Goal: Task Accomplishment & Management: Use online tool/utility

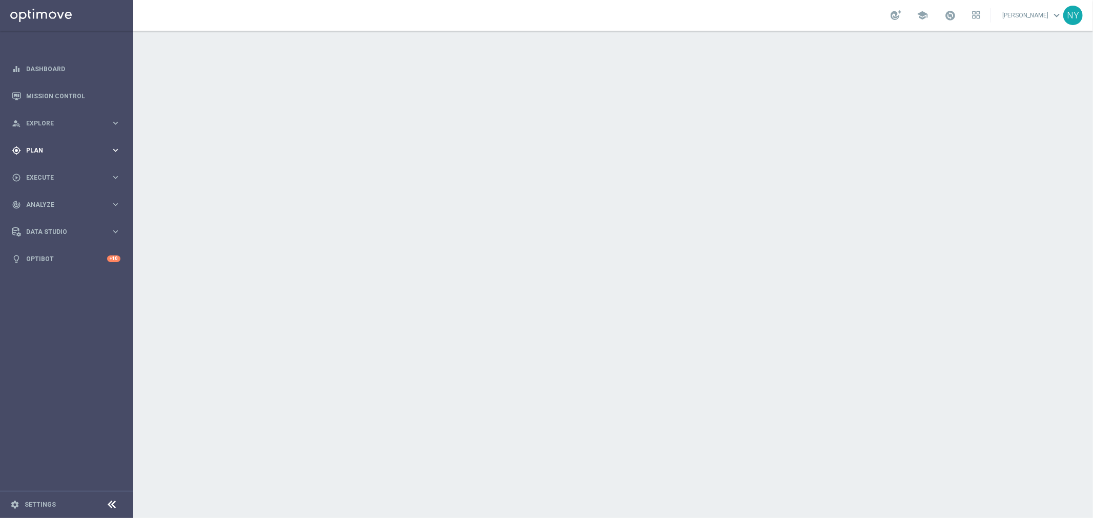
click at [36, 149] on span "Plan" at bounding box center [68, 151] width 85 height 6
click at [42, 201] on accordion "equalizer Dashboard Mission Control" at bounding box center [66, 163] width 132 height 217
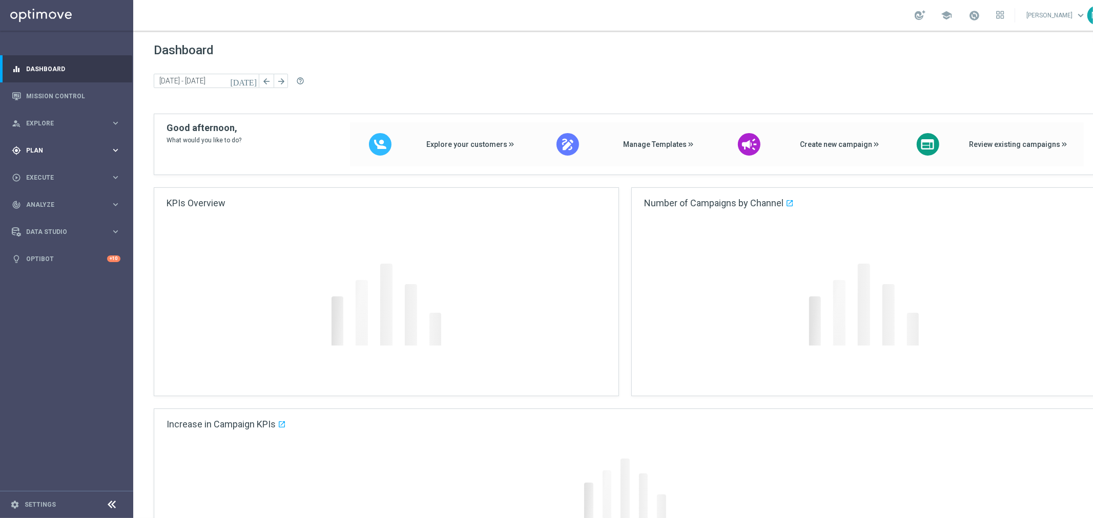
click at [37, 144] on div "gps_fixed Plan keyboard_arrow_right" at bounding box center [66, 150] width 132 height 27
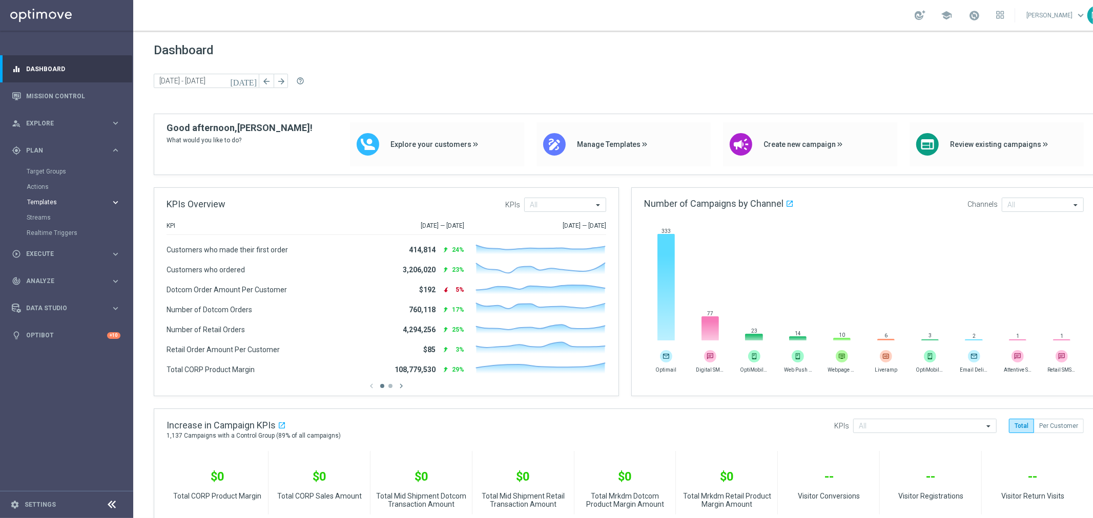
click at [46, 200] on span "Templates" at bounding box center [63, 202] width 73 height 6
click at [42, 216] on link "Optimail" at bounding box center [69, 218] width 75 height 8
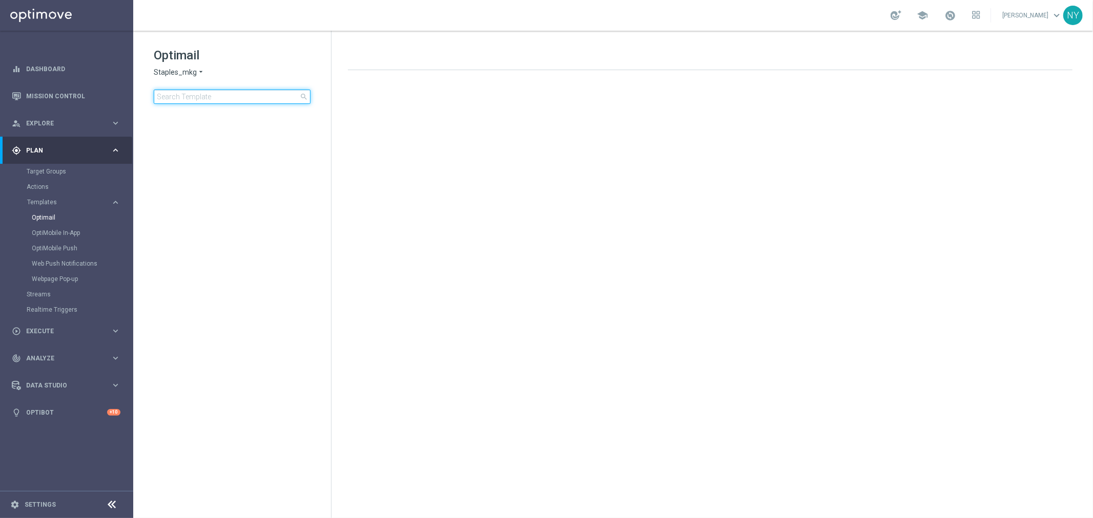
click at [165, 91] on input at bounding box center [232, 97] width 157 height 14
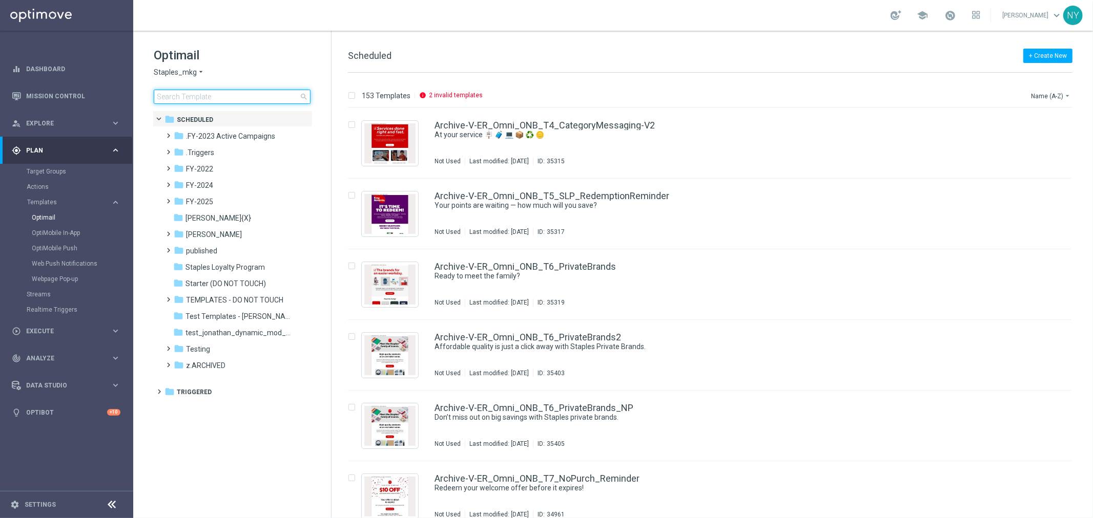
type input "V-ER_DC_NonBuyer_Furniture_T1"
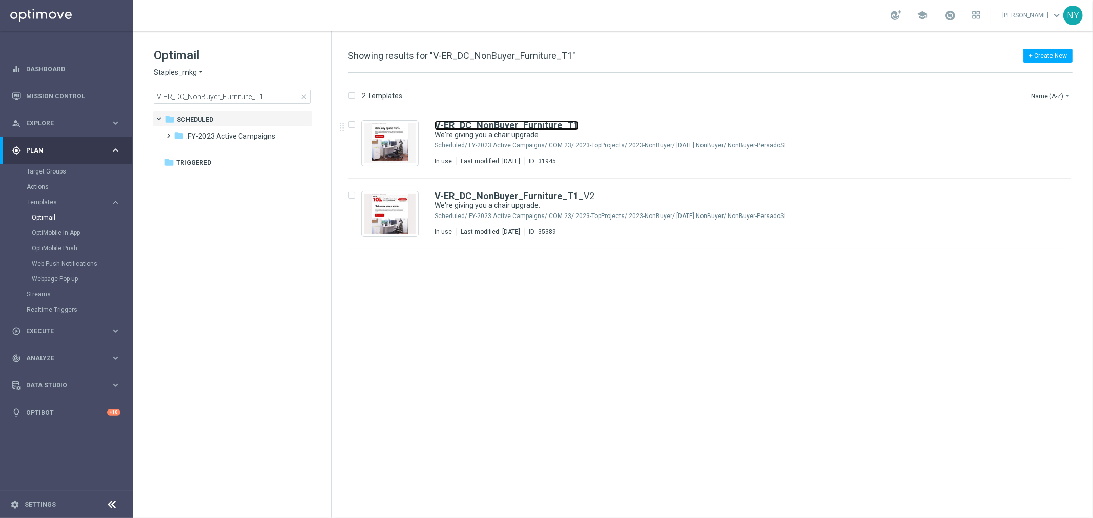
drag, startPoint x: 475, startPoint y: 127, endPoint x: 1077, endPoint y: 161, distance: 602.9
click at [475, 127] on b "V-ER_DC_NonBuyer_Furniture_T1" at bounding box center [506, 125] width 144 height 11
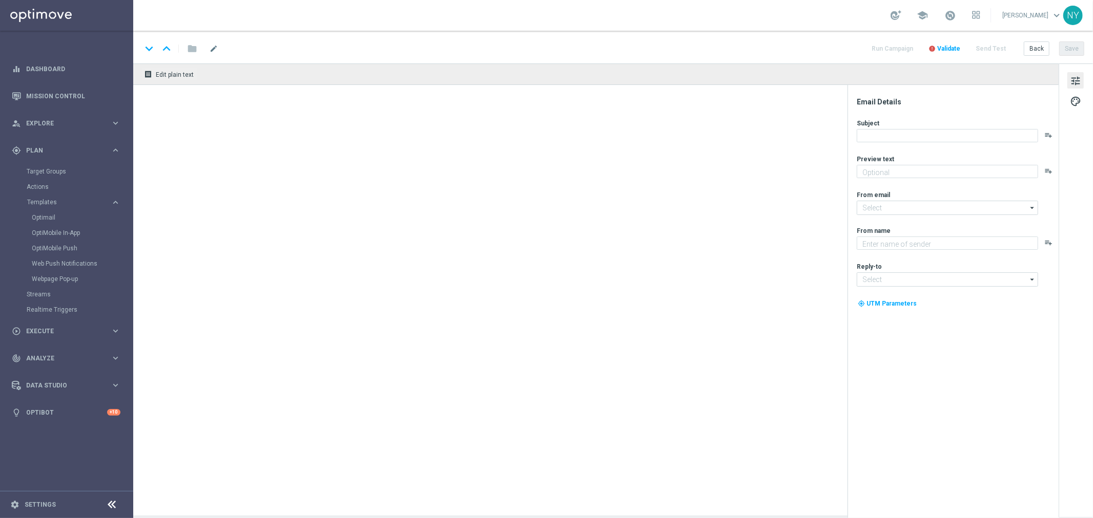
type textarea "You've found the perfect chairs and furniture."
type input "[EMAIL_ADDRESS][DOMAIN_NAME]"
type textarea "Staples"
type input "[EMAIL_ADDRESS][DOMAIN_NAME]"
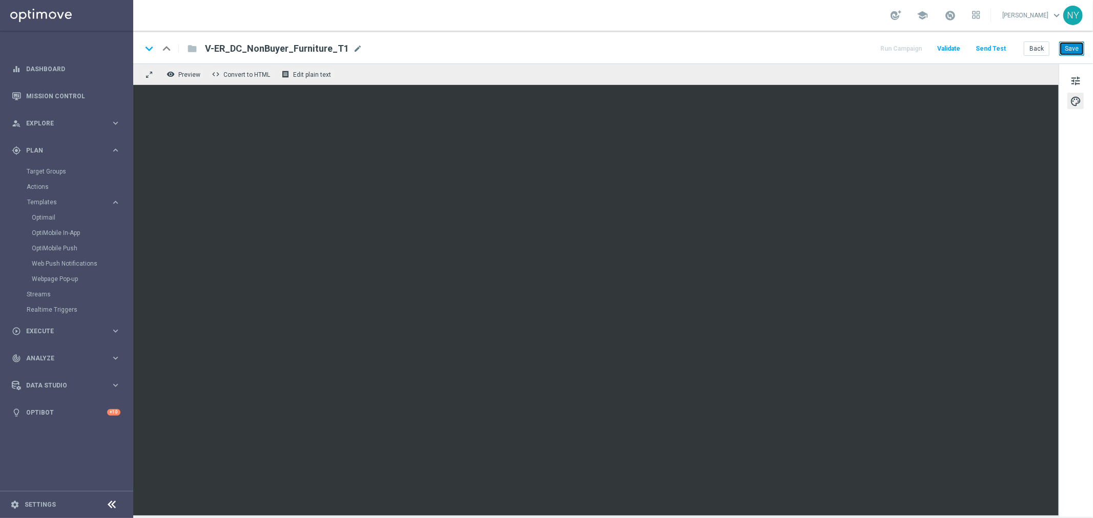
click at [1076, 47] on button "Save" at bounding box center [1071, 48] width 25 height 14
click at [1068, 52] on button "Save" at bounding box center [1071, 48] width 25 height 14
click at [1073, 48] on button "Save" at bounding box center [1071, 48] width 25 height 14
click at [1063, 46] on button "Save" at bounding box center [1071, 48] width 25 height 14
click at [1077, 49] on button "Save" at bounding box center [1071, 48] width 25 height 14
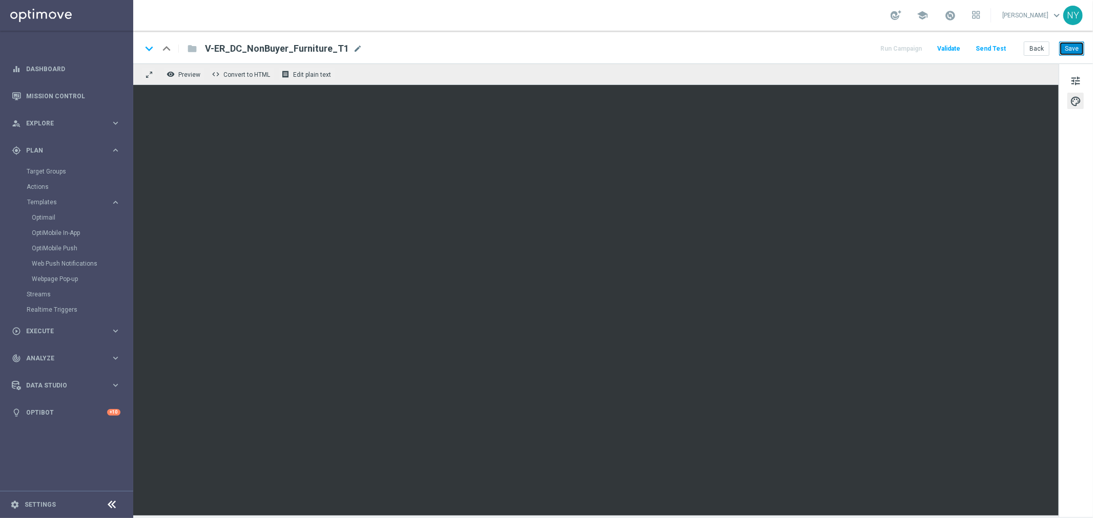
click at [1073, 48] on button "Save" at bounding box center [1071, 48] width 25 height 14
click at [1071, 48] on button "Save" at bounding box center [1071, 48] width 25 height 14
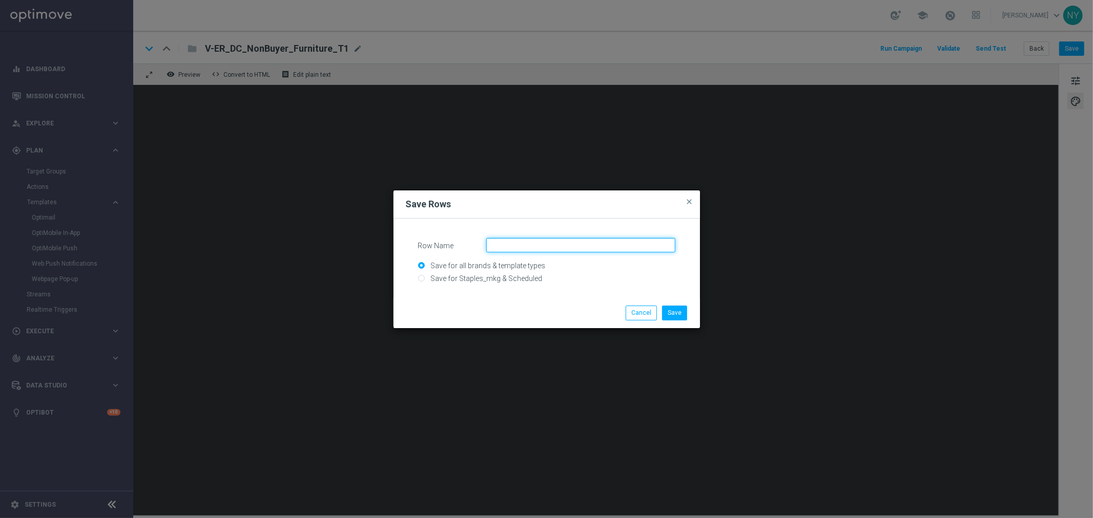
click at [517, 242] on input "Row Name" at bounding box center [580, 245] width 189 height 14
type input "Furniture mod 10-2-30 off"
click at [682, 315] on button "Save" at bounding box center [674, 313] width 25 height 14
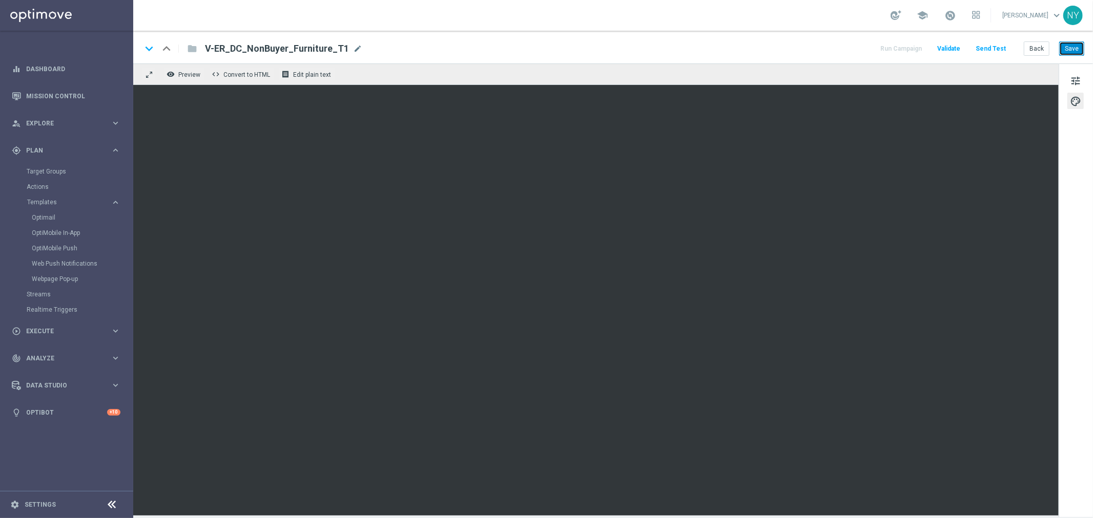
click at [1074, 47] on button "Save" at bounding box center [1071, 48] width 25 height 14
click at [997, 48] on button "Send Test" at bounding box center [990, 49] width 33 height 14
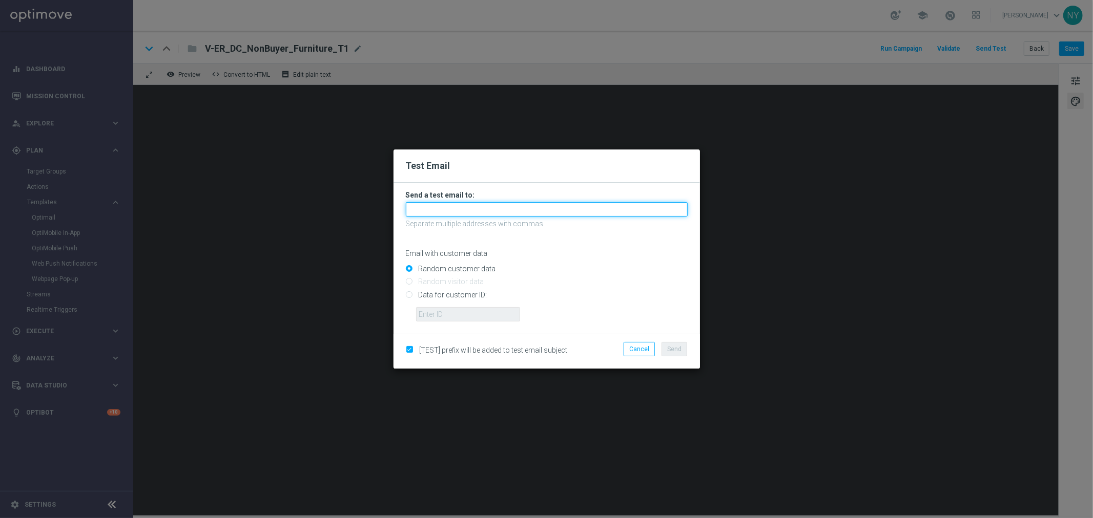
click at [427, 206] on input "text" at bounding box center [547, 209] width 282 height 14
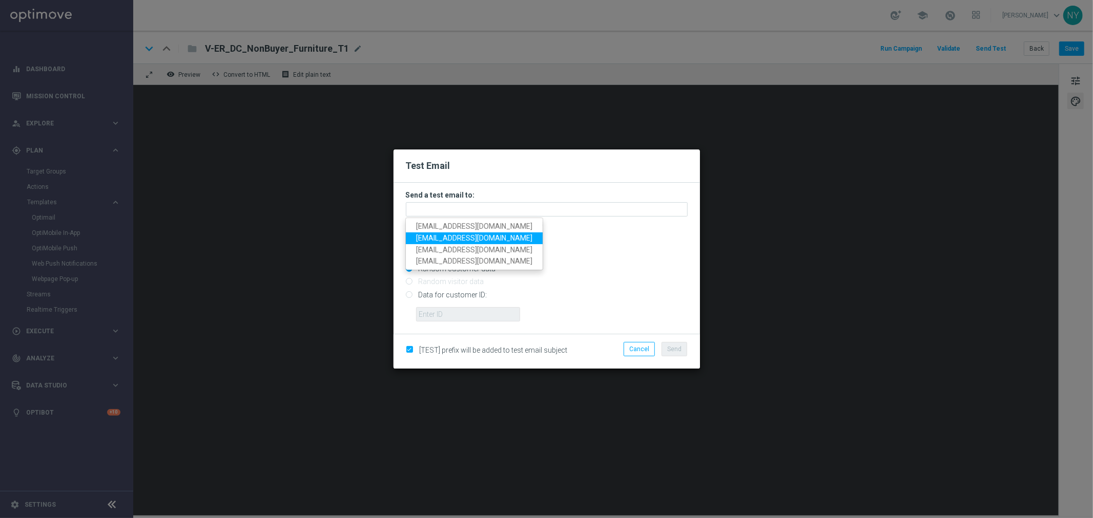
click at [438, 237] on span "neilyetts3@litmusemail.com" at bounding box center [474, 238] width 116 height 8
type input "neilyetts3@litmusemail.com"
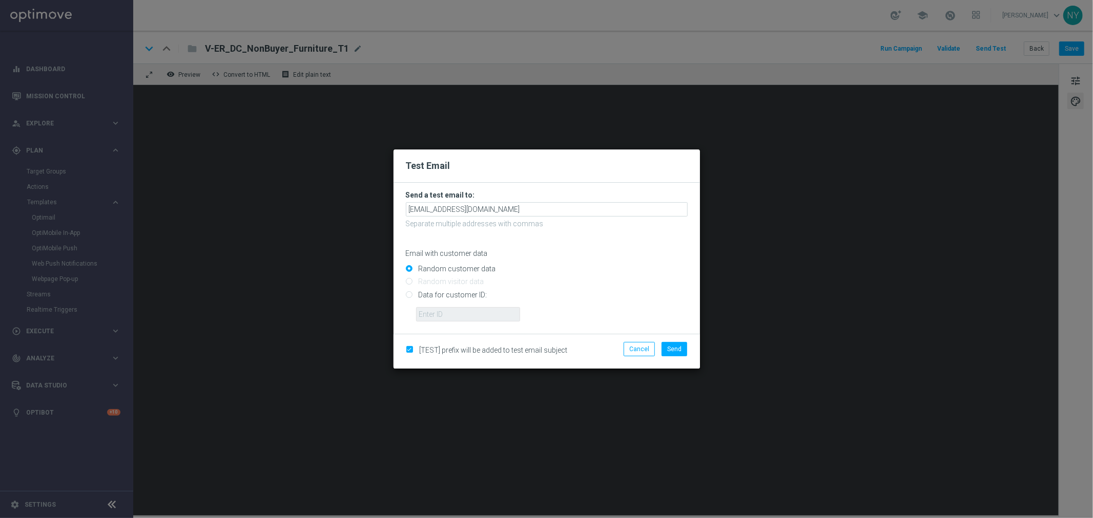
click at [407, 294] on input "Data for customer ID:" at bounding box center [547, 299] width 282 height 14
radio input "true"
click at [426, 310] on input "text" at bounding box center [468, 314] width 104 height 14
click at [443, 316] on input "text" at bounding box center [468, 314] width 104 height 14
paste input "10000006208"
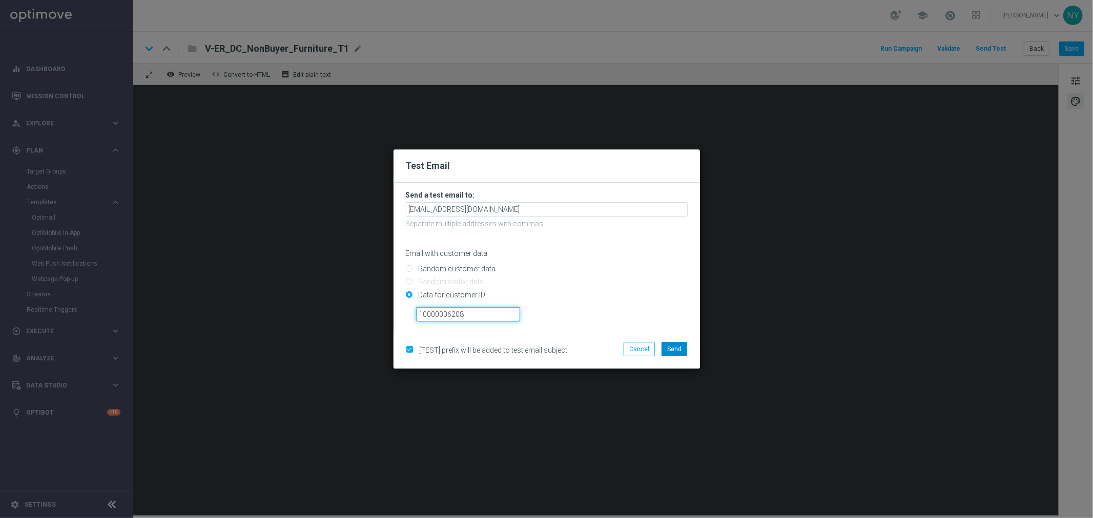
type input "10000006208"
click at [678, 351] on span "Send" at bounding box center [674, 349] width 14 height 7
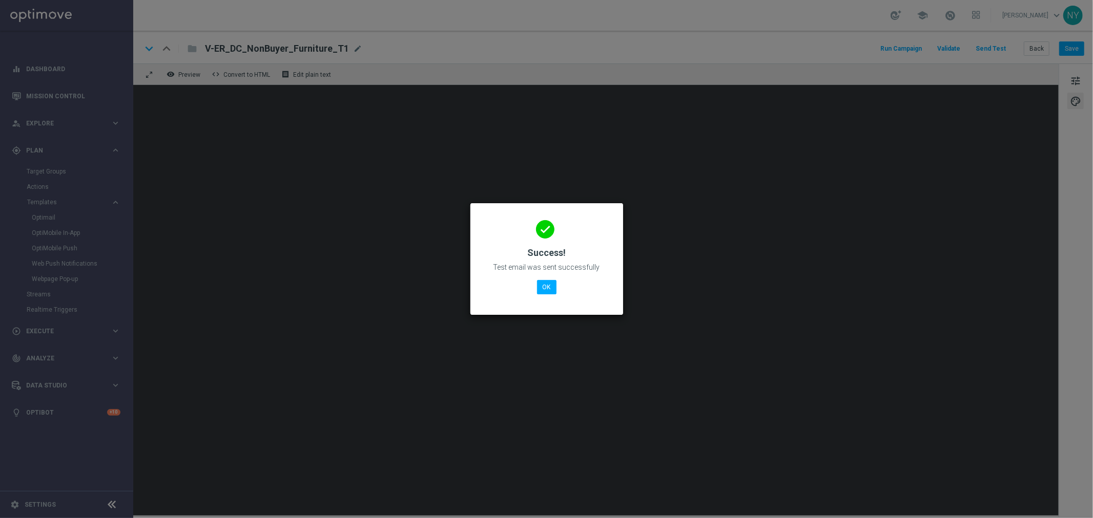
click at [561, 299] on div "done Success! Test email was sent successfully OK" at bounding box center [547, 257] width 128 height 89
click at [548, 292] on button "OK" at bounding box center [546, 287] width 19 height 14
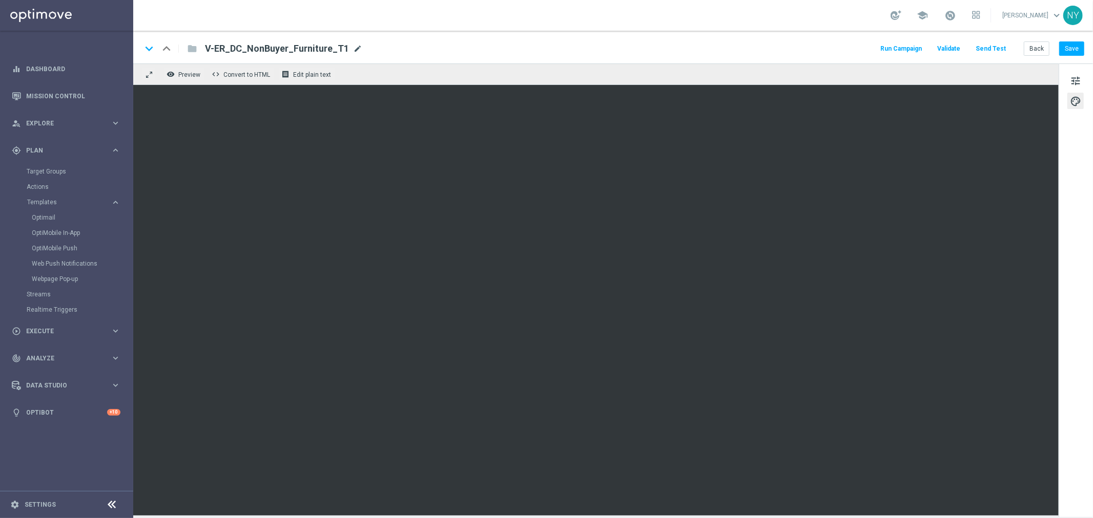
click at [353, 49] on span "mode_edit" at bounding box center [357, 48] width 9 height 9
drag, startPoint x: 344, startPoint y: 50, endPoint x: 29, endPoint y: 59, distance: 315.2
click at [31, 59] on main "equalizer Dashboard Mission Control" at bounding box center [546, 259] width 1093 height 518
click at [1074, 52] on button "Save" at bounding box center [1071, 48] width 25 height 14
click at [1071, 50] on button "Save" at bounding box center [1071, 48] width 25 height 14
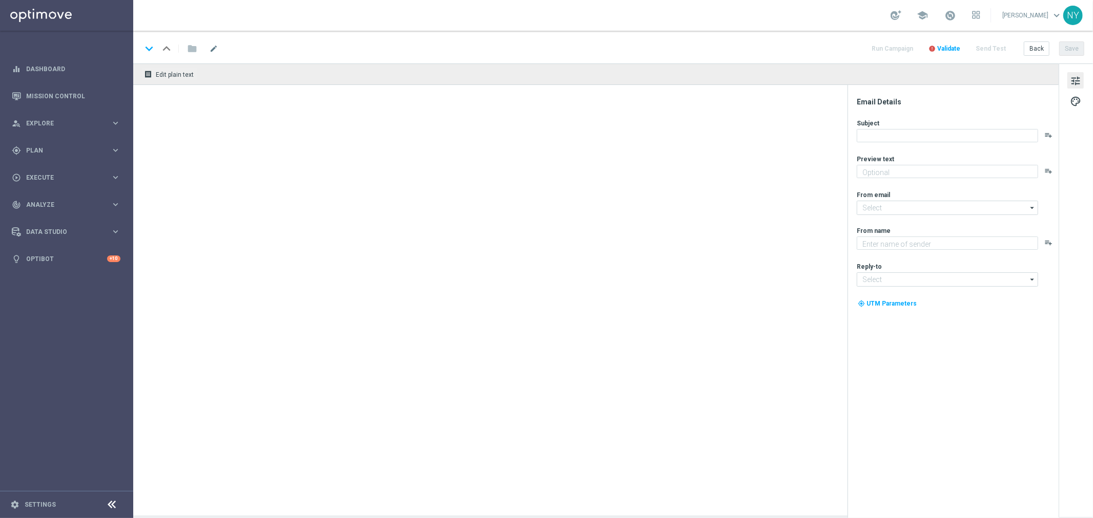
type textarea "You've found the perfect chairs and furniture."
type input "[EMAIL_ADDRESS][DOMAIN_NAME]"
type textarea "Staples"
type input "[EMAIL_ADDRESS][DOMAIN_NAME]"
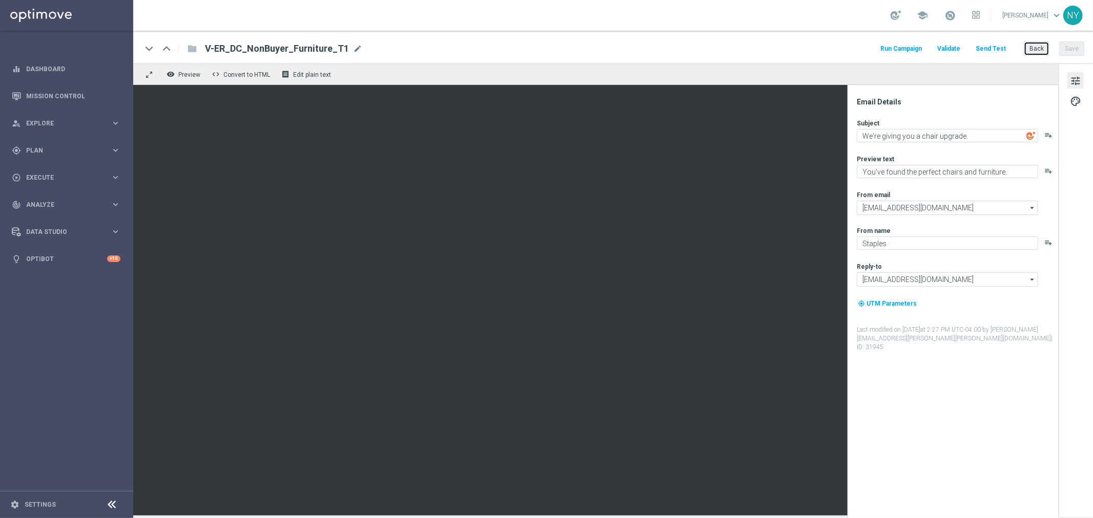
click at [1033, 49] on button "Back" at bounding box center [1037, 48] width 26 height 14
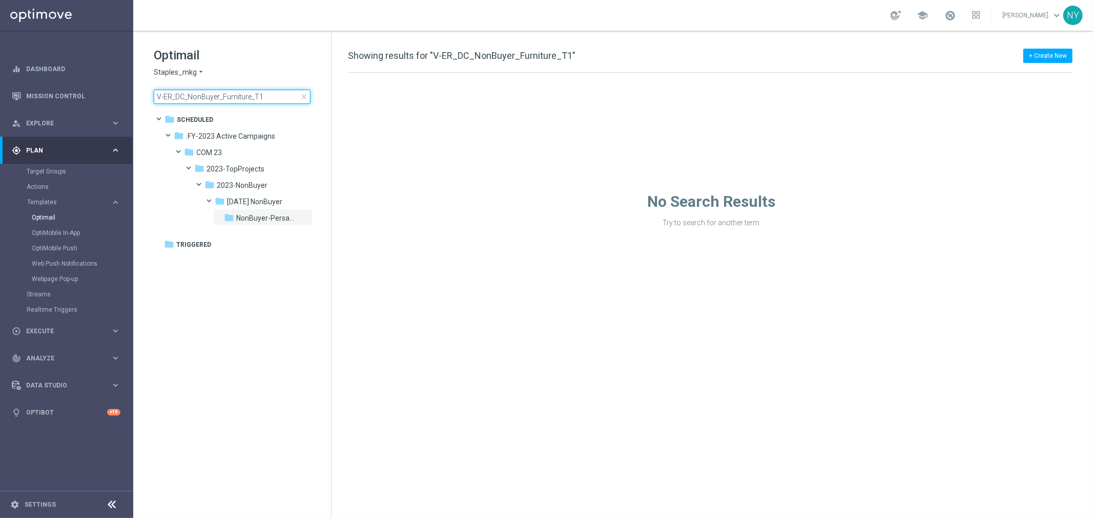
click at [269, 95] on input "V-ER_DC_NonBuyer_Furniture_T1" at bounding box center [232, 97] width 157 height 14
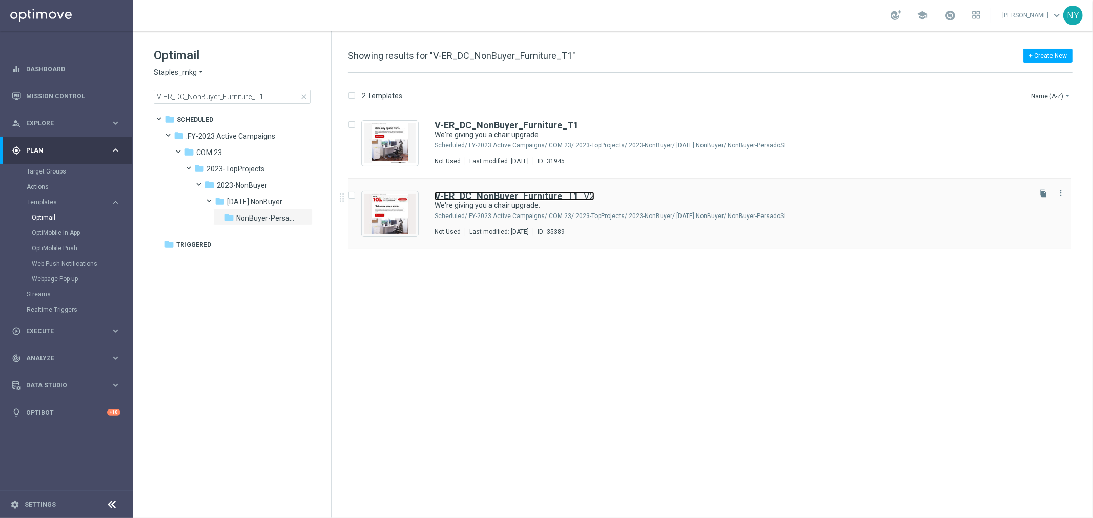
click at [531, 196] on b "V-ER_DC_NonBuyer_Furniture_T1" at bounding box center [506, 196] width 144 height 11
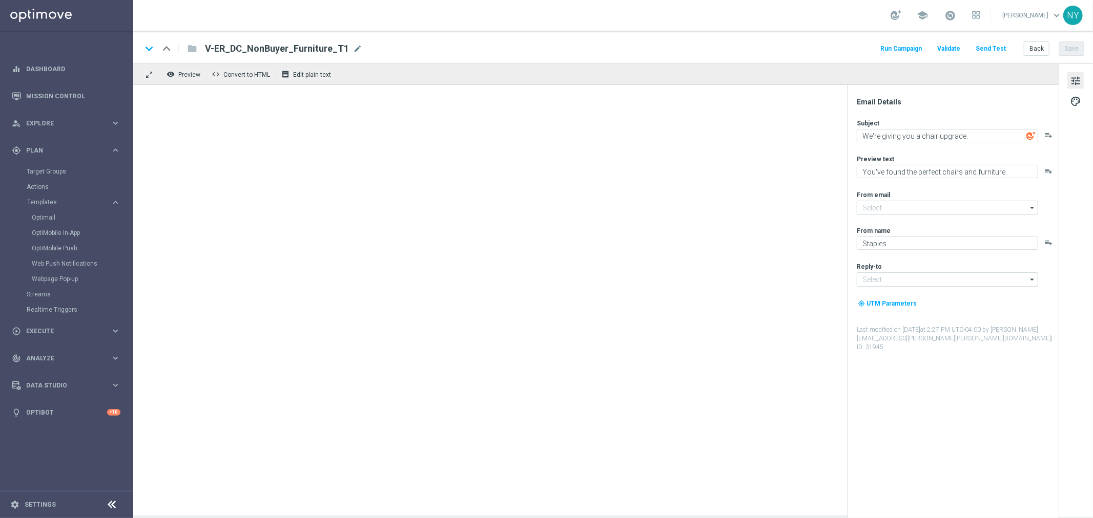
type input "[EMAIL_ADDRESS][DOMAIN_NAME]"
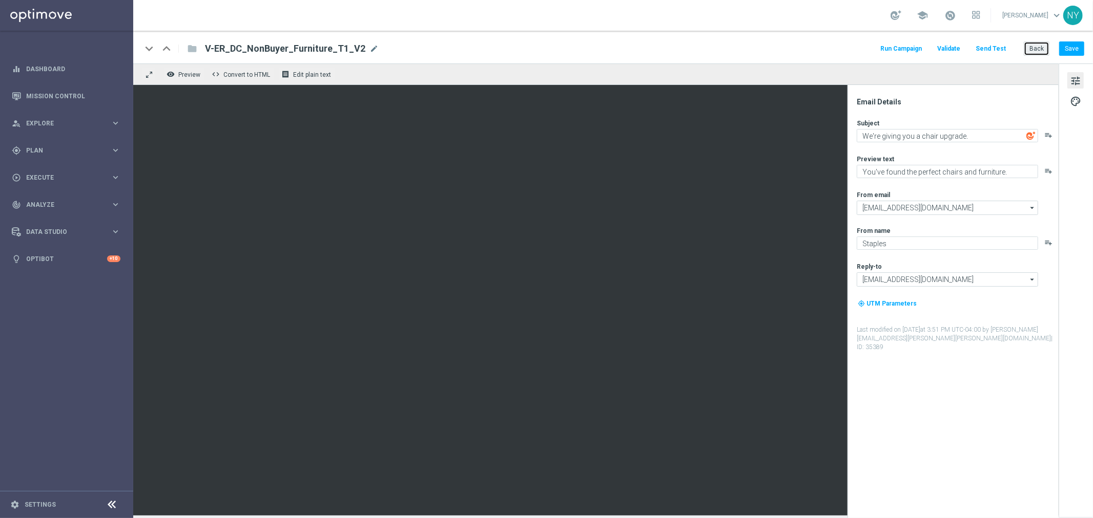
click at [1030, 48] on button "Back" at bounding box center [1037, 48] width 26 height 14
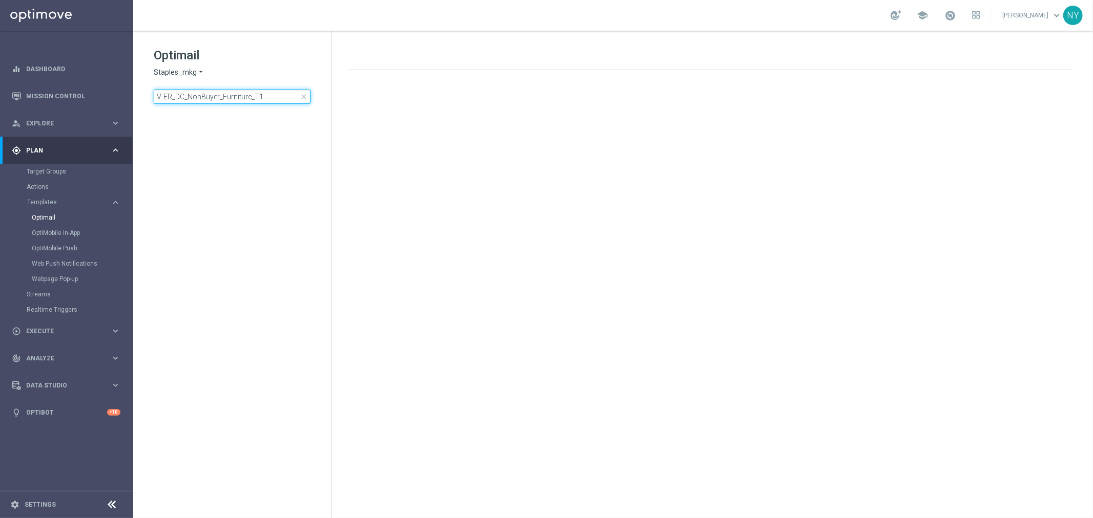
click at [268, 95] on input "V-ER_DC_NonBuyer_Furniture_T1" at bounding box center [232, 97] width 157 height 14
drag, startPoint x: 268, startPoint y: 95, endPoint x: 19, endPoint y: 84, distance: 249.7
click at [19, 84] on main "equalizer Dashboard Mission Control" at bounding box center [546, 259] width 1093 height 518
click at [44, 216] on link "Optimail" at bounding box center [69, 218] width 75 height 8
click at [190, 101] on input at bounding box center [232, 97] width 157 height 14
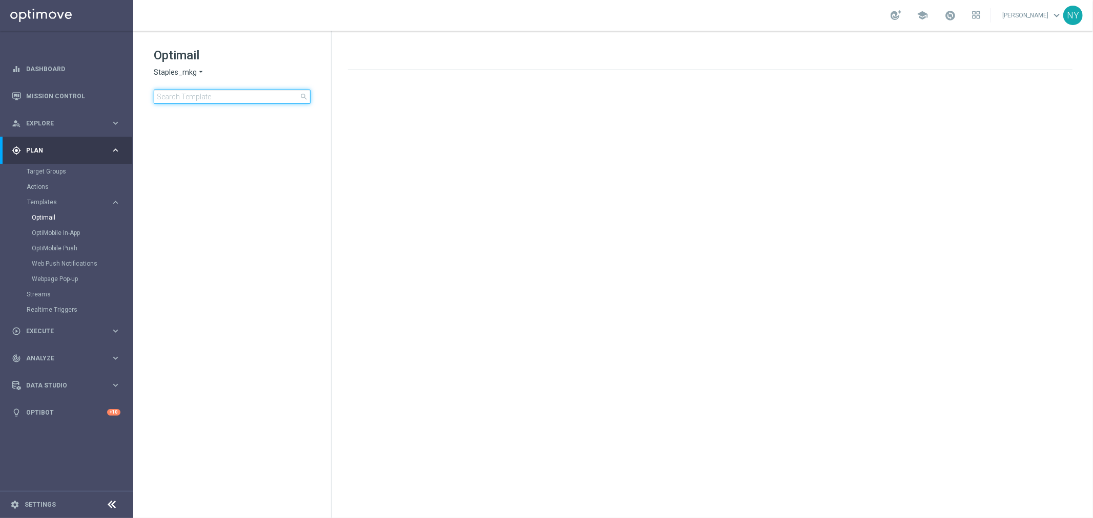
click at [208, 98] on input at bounding box center [232, 97] width 157 height 14
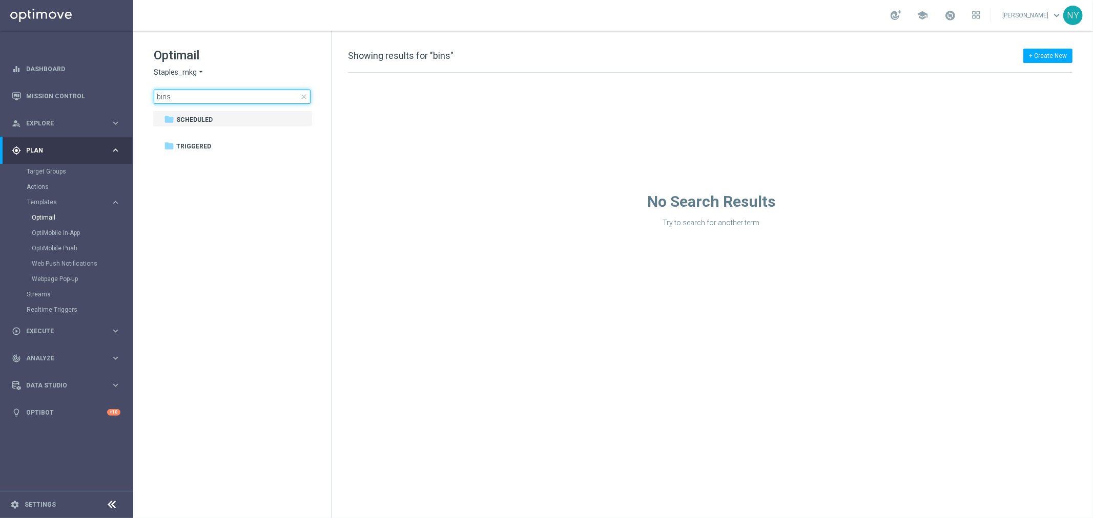
click at [182, 98] on input "bins" at bounding box center [232, 97] width 157 height 14
type input "bin"
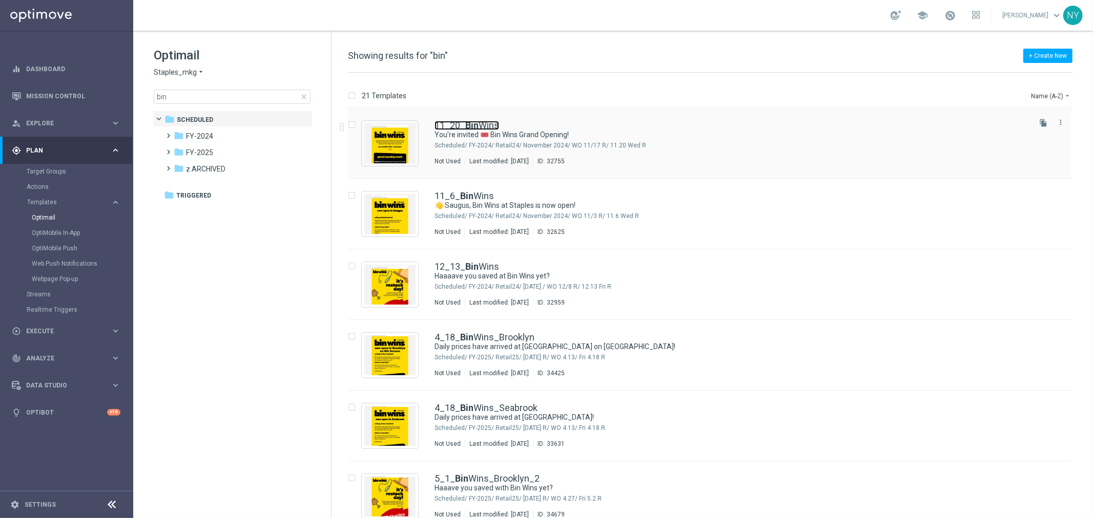
drag, startPoint x: 465, startPoint y: 125, endPoint x: 739, endPoint y: 119, distance: 274.1
click at [465, 125] on b "Bin" at bounding box center [471, 125] width 13 height 11
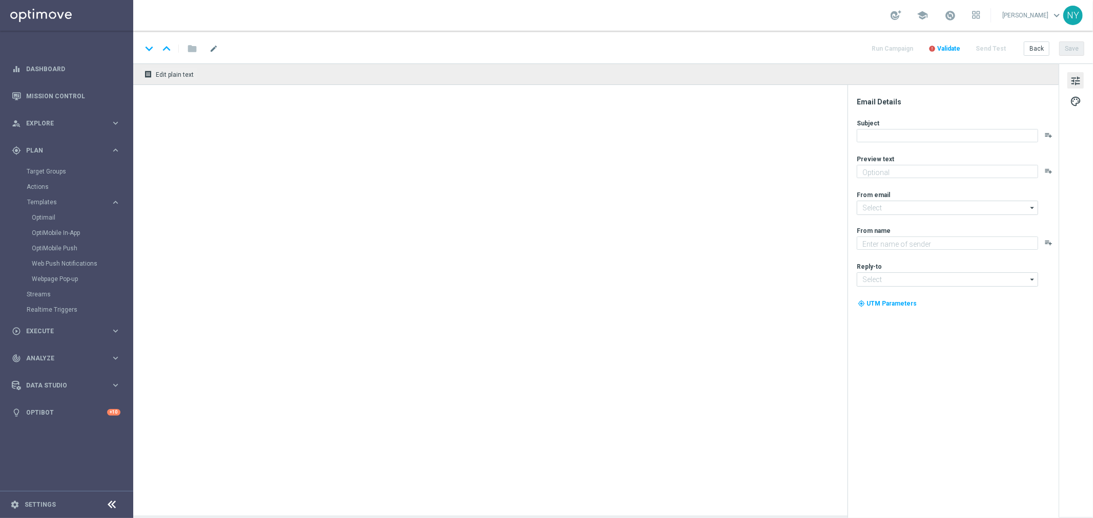
type textarea "11/23 at 9 am — save the date!"
type input "[EMAIL_ADDRESS][DOMAIN_NAME]"
type textarea "Staples"
type input "[EMAIL_ADDRESS][DOMAIN_NAME]"
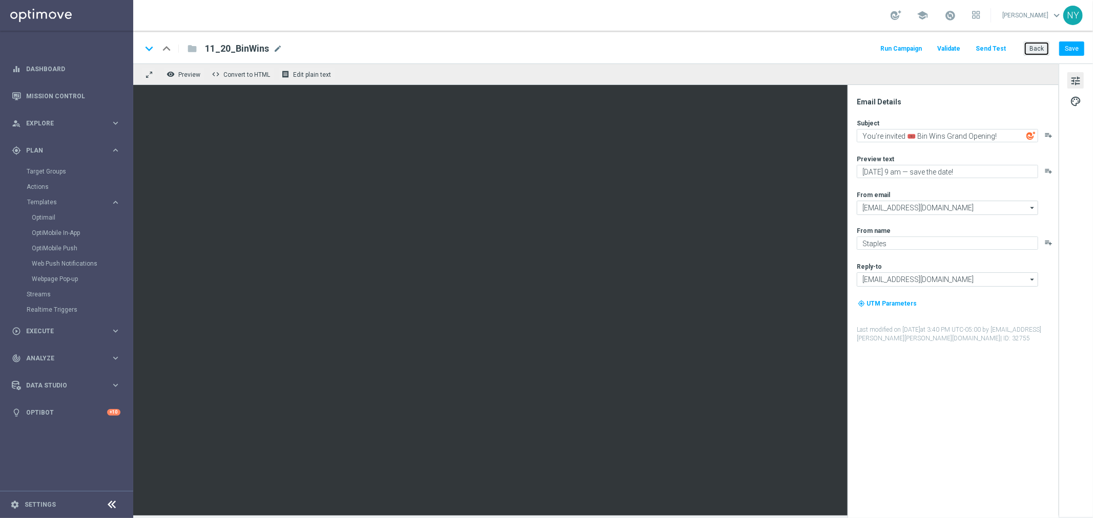
click at [1044, 45] on button "Back" at bounding box center [1037, 48] width 26 height 14
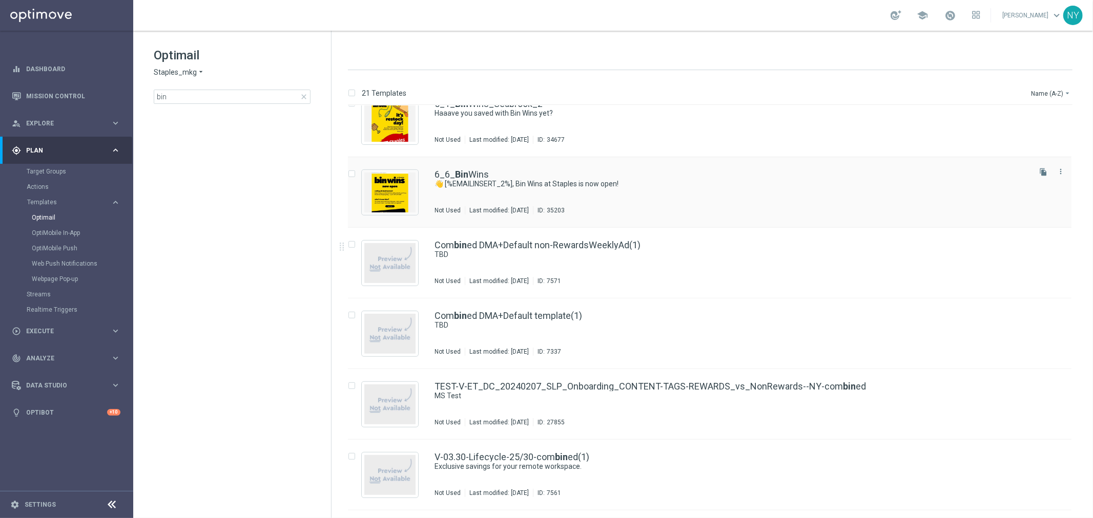
scroll to position [455, 0]
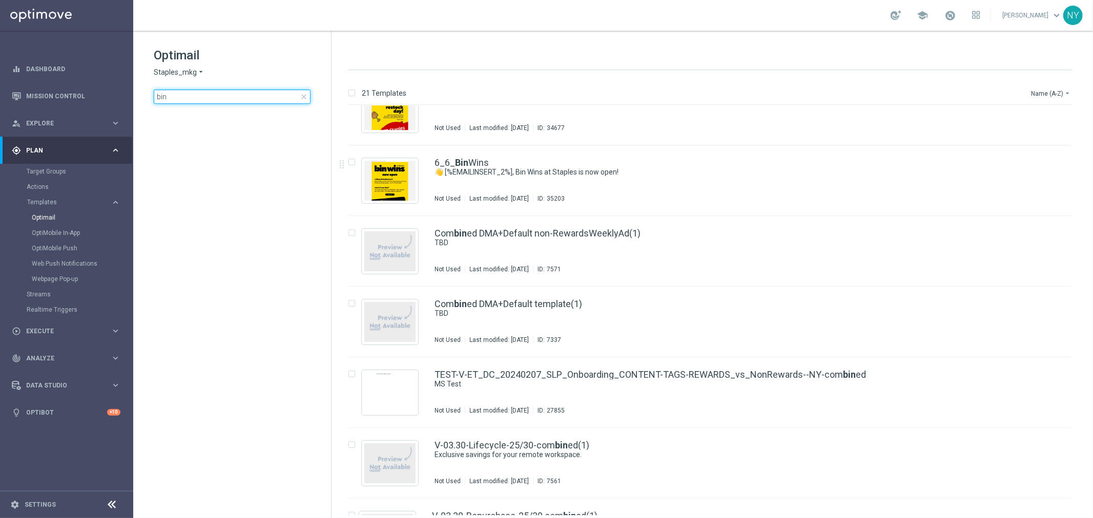
click at [192, 95] on input "bin" at bounding box center [232, 97] width 157 height 14
drag, startPoint x: 187, startPoint y: 98, endPoint x: 90, endPoint y: 99, distance: 96.8
click at [91, 99] on main "equalizer Dashboard Mission Control" at bounding box center [546, 259] width 1093 height 518
click at [183, 103] on input "bin" at bounding box center [232, 97] width 157 height 14
drag, startPoint x: 179, startPoint y: 98, endPoint x: 78, endPoint y: 98, distance: 100.9
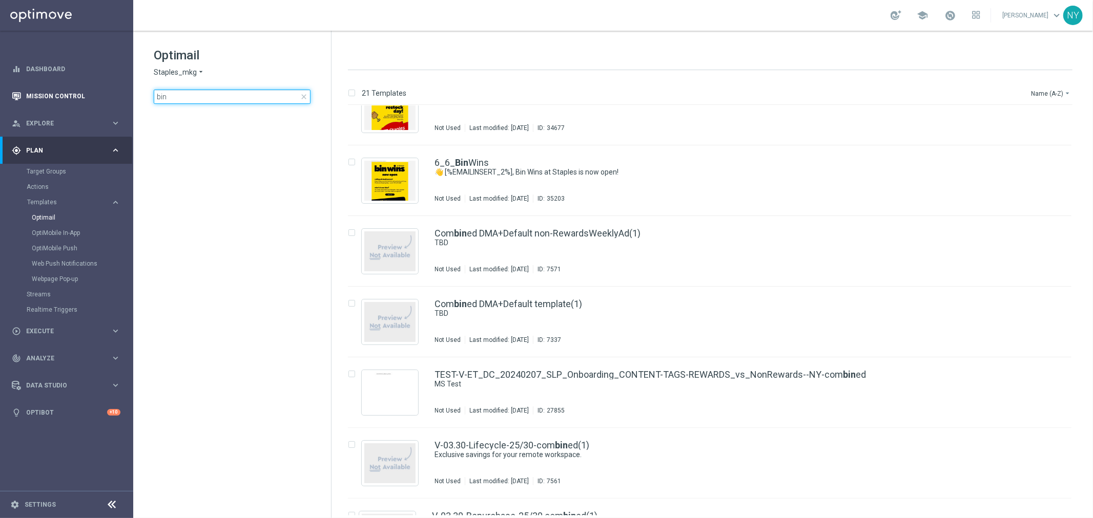
click at [78, 98] on main "equalizer Dashboard Mission Control" at bounding box center [546, 259] width 1093 height 518
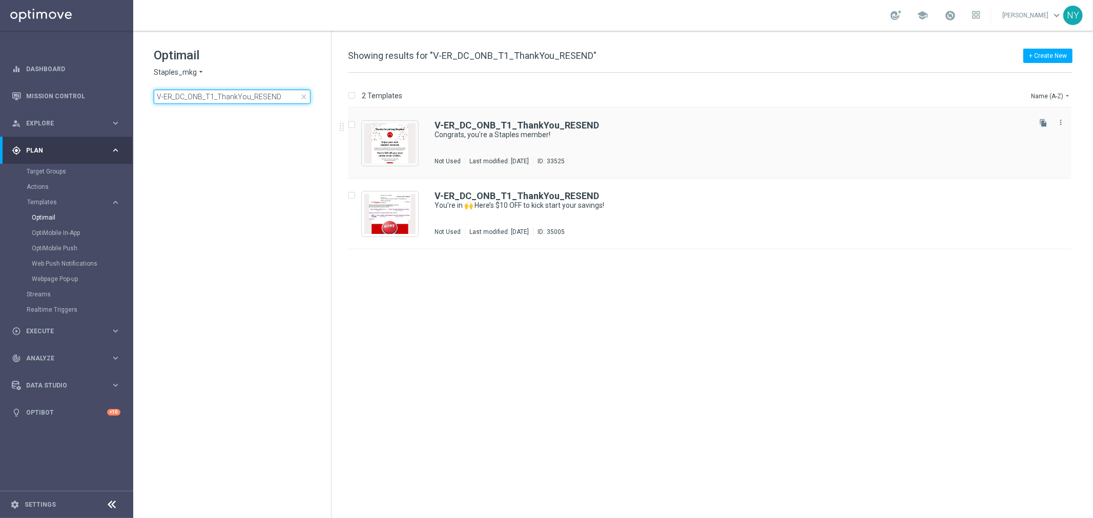
type input "V-ER_DC_ONB_T1_ThankYou_RESEND"
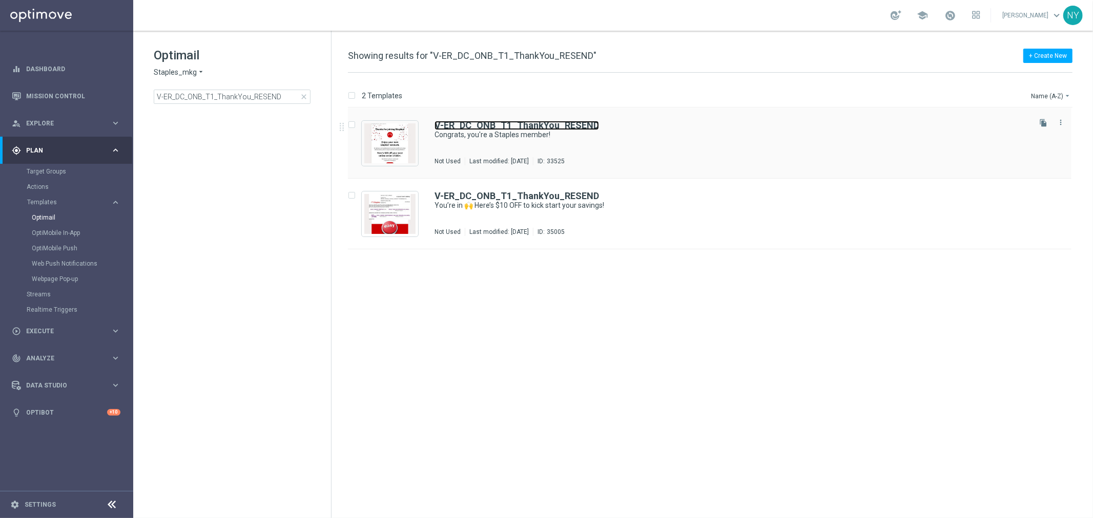
click at [465, 126] on b "V-ER_DC_ONB_T1_ThankYou_RESEND" at bounding box center [516, 125] width 164 height 11
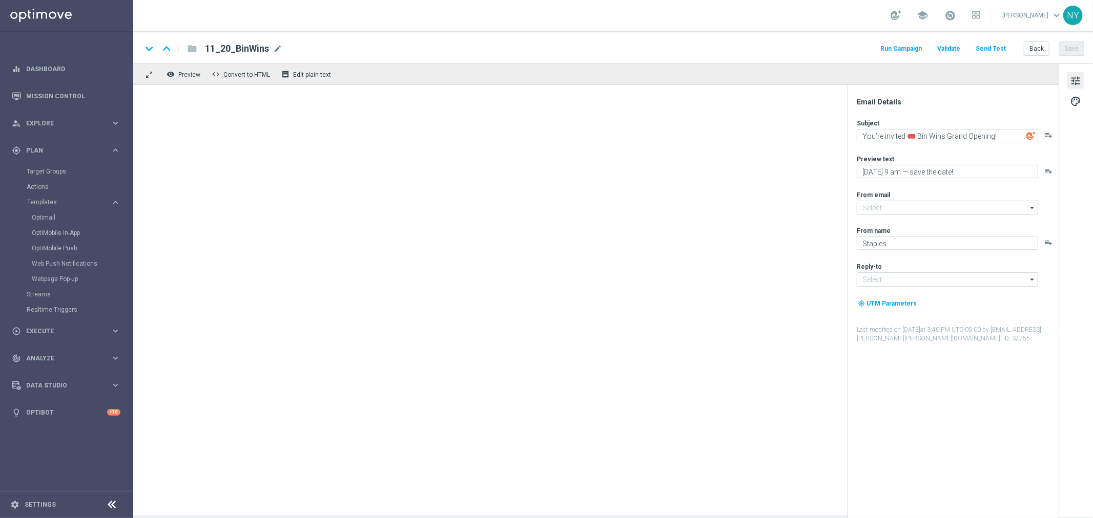
type input "[EMAIL_ADDRESS][DOMAIN_NAME]"
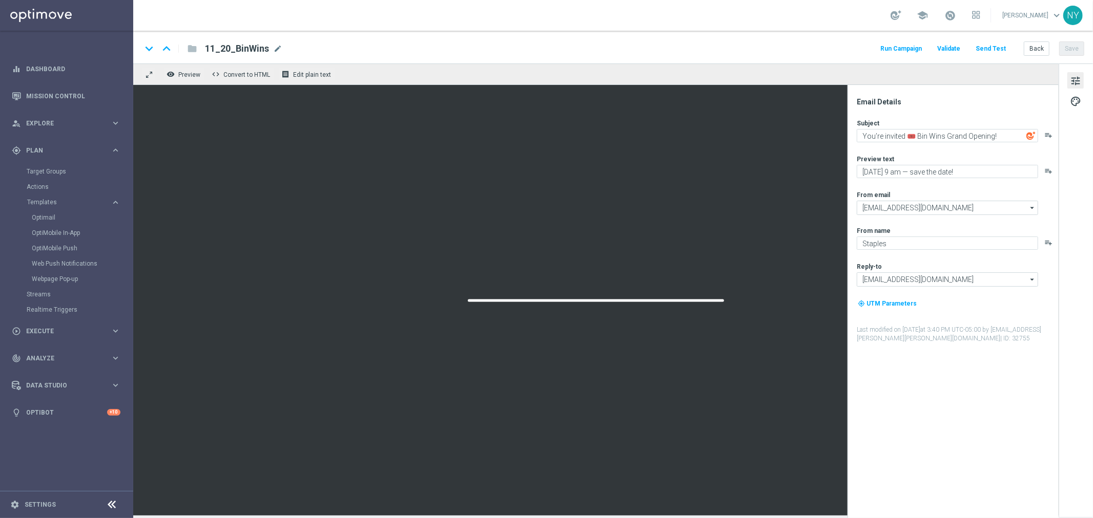
type textarea "Congrats, you're a Staples member!"
type textarea "Redeem $10 off your next $50+ purchase."
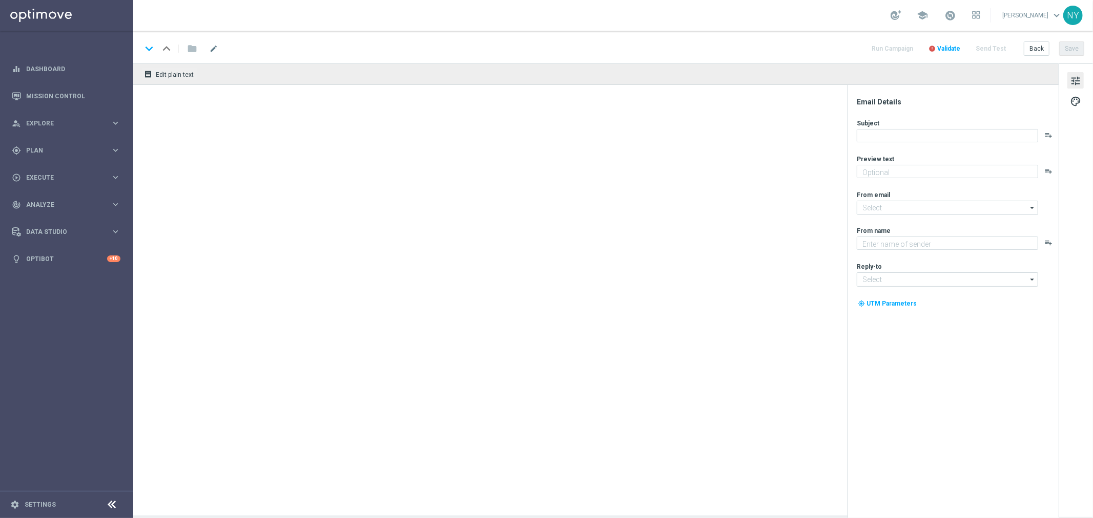
type textarea "Redeem $10 off your next $50+ purchase."
type input "[EMAIL_ADDRESS][DOMAIN_NAME]"
type textarea "Staples"
type input "[EMAIL_ADDRESS][DOMAIN_NAME]"
